Goal: Information Seeking & Learning: Learn about a topic

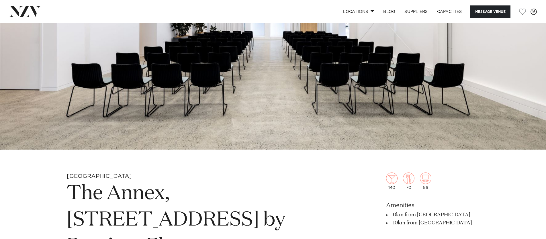
scroll to position [229, 0]
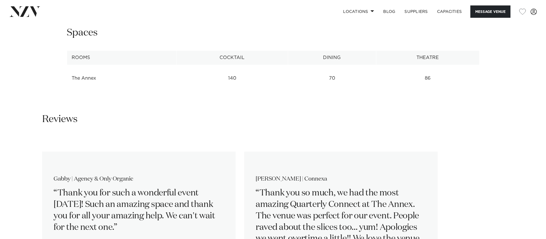
scroll to position [618, 0]
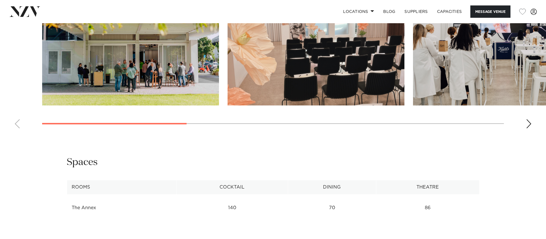
click at [529, 128] on div "Next slide" at bounding box center [529, 123] width 6 height 9
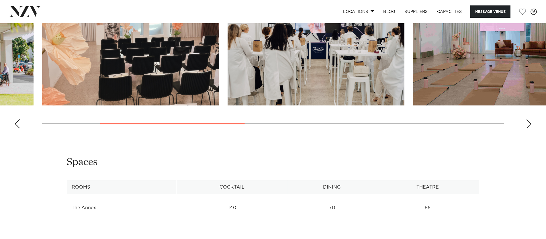
click at [528, 128] on div "Next slide" at bounding box center [529, 123] width 6 height 9
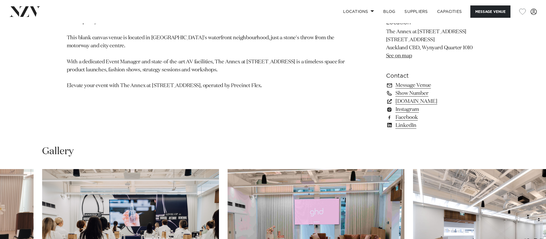
scroll to position [42, 0]
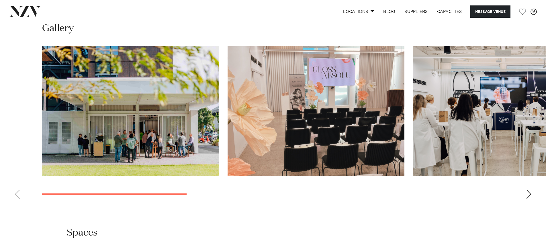
scroll to position [574, 0]
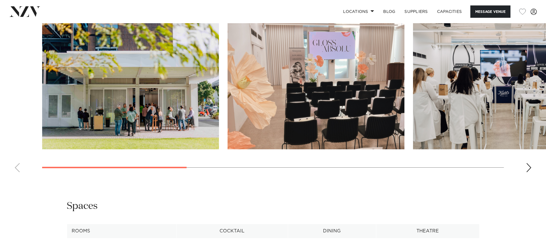
click at [524, 177] on swiper-container at bounding box center [273, 97] width 546 height 157
click at [526, 172] on div "Next slide" at bounding box center [529, 167] width 6 height 9
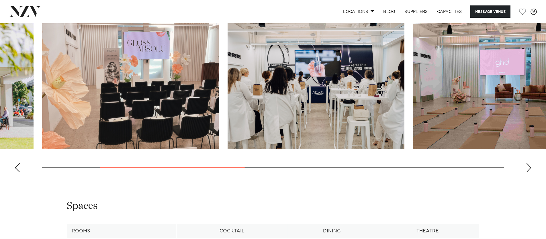
click at [526, 172] on div "Next slide" at bounding box center [529, 167] width 6 height 9
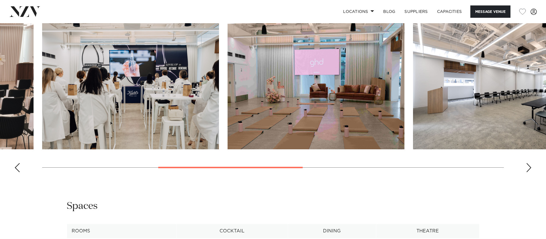
click at [526, 172] on div "Next slide" at bounding box center [529, 167] width 6 height 9
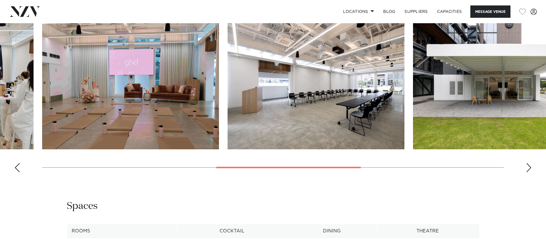
click at [526, 172] on div "Next slide" at bounding box center [529, 167] width 6 height 9
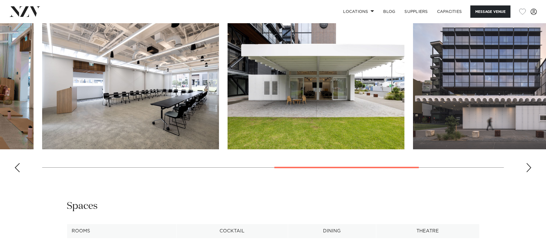
click at [526, 172] on div "Next slide" at bounding box center [529, 167] width 6 height 9
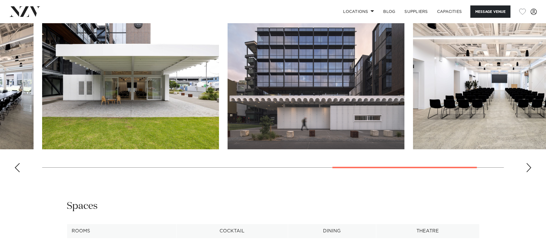
click at [526, 172] on div "Next slide" at bounding box center [529, 167] width 6 height 9
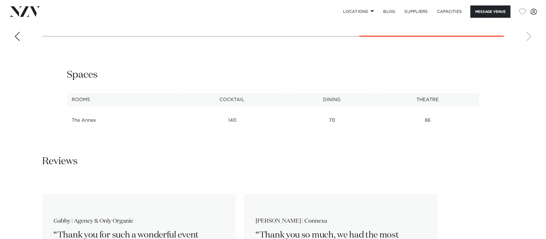
scroll to position [547, 0]
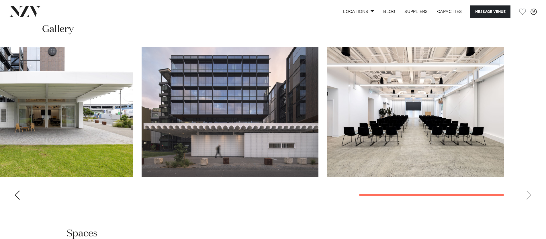
click at [528, 204] on swiper-container at bounding box center [273, 125] width 546 height 157
click at [13, 204] on swiper-container at bounding box center [273, 125] width 546 height 157
click at [16, 200] on div "Previous slide" at bounding box center [17, 195] width 6 height 9
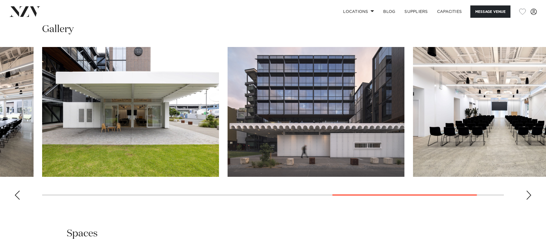
click at [18, 200] on div "Previous slide" at bounding box center [17, 195] width 6 height 9
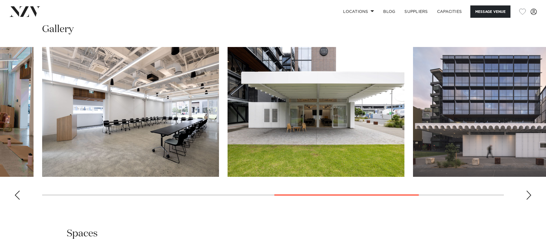
click at [15, 200] on div "Previous slide" at bounding box center [17, 195] width 6 height 9
